Goal: Navigation & Orientation: Find specific page/section

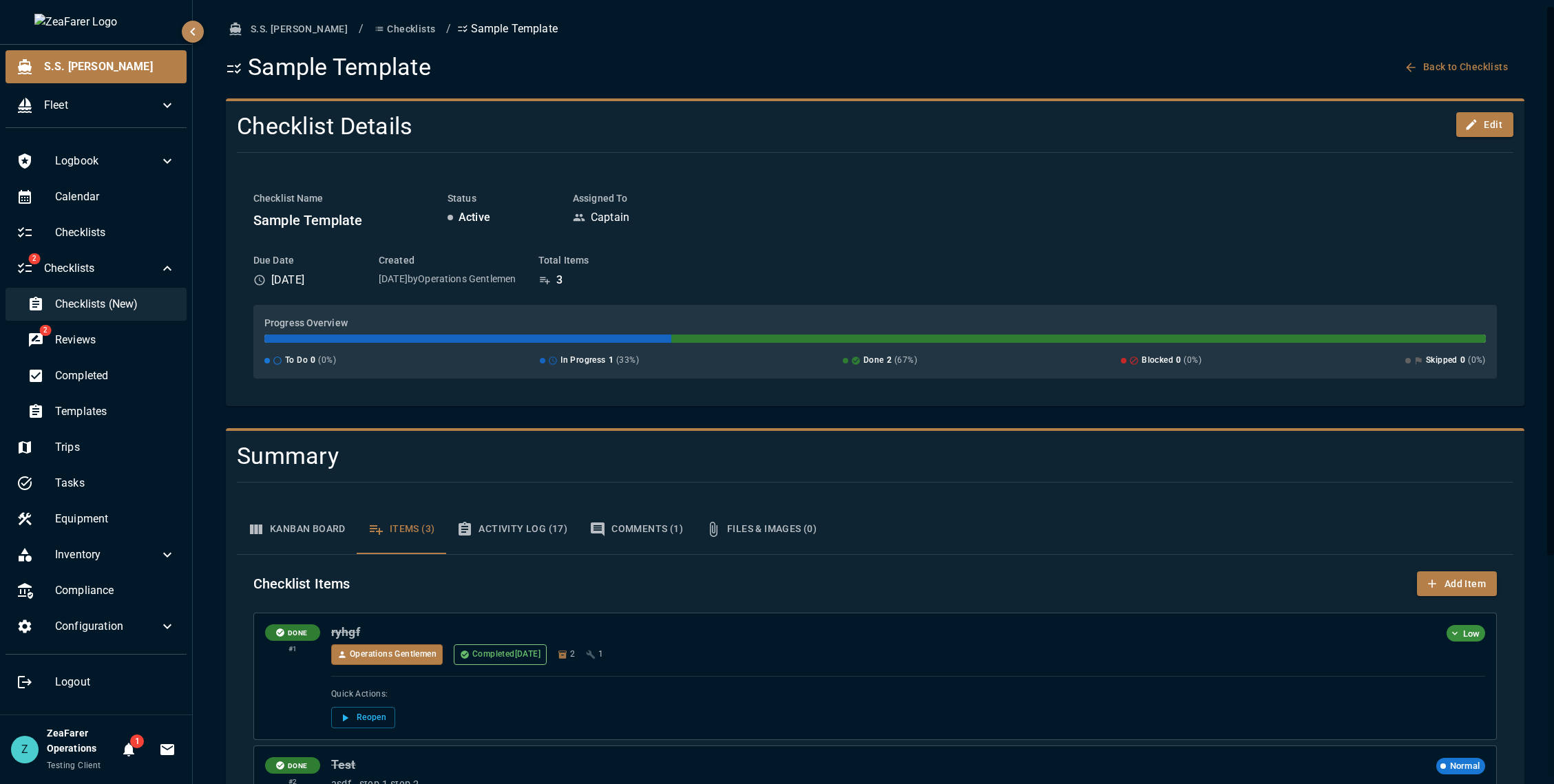
click at [89, 298] on span "Checklists (New)" at bounding box center [115, 303] width 121 height 16
